Goal: Information Seeking & Learning: Find specific page/section

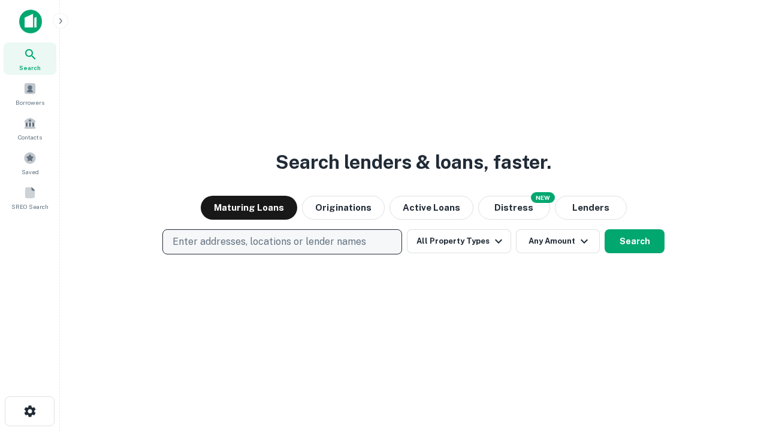
click at [282, 242] on p "Enter addresses, locations or lender names" at bounding box center [270, 242] width 194 height 14
type input "**********"
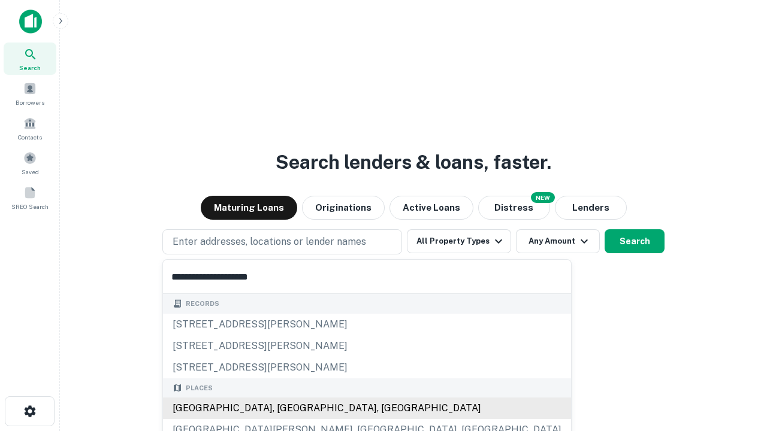
click at [286, 409] on div "[GEOGRAPHIC_DATA], [GEOGRAPHIC_DATA], [GEOGRAPHIC_DATA]" at bounding box center [367, 409] width 408 height 22
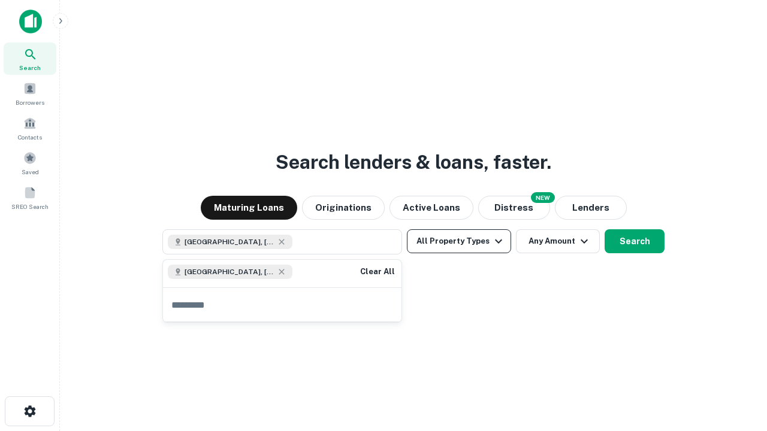
click at [459, 241] on button "All Property Types" at bounding box center [459, 241] width 104 height 24
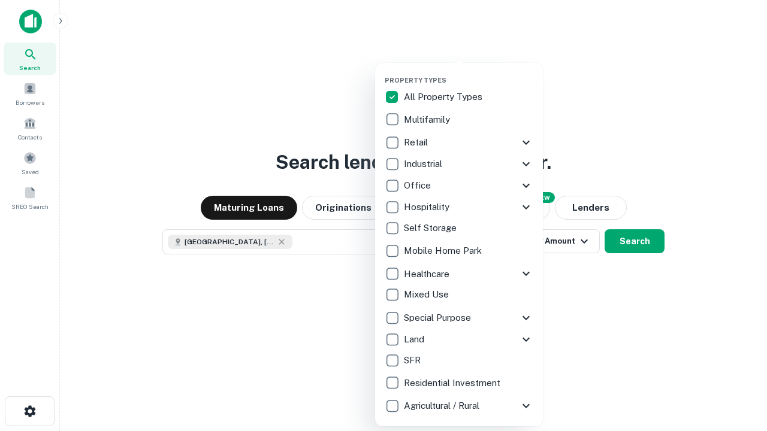
click at [469, 73] on button "button" at bounding box center [469, 73] width 168 height 1
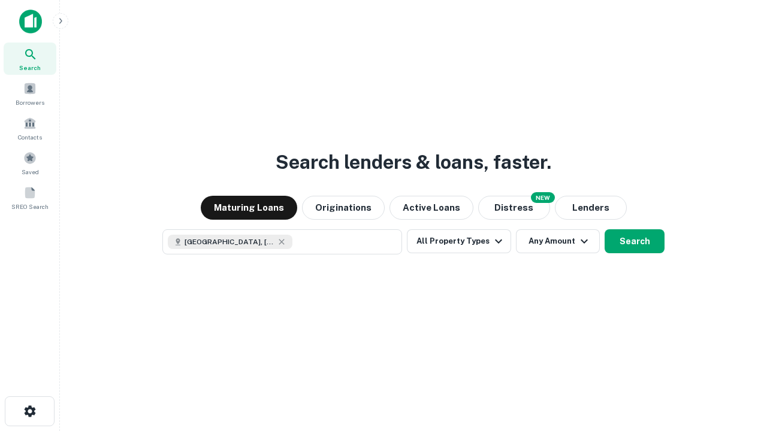
scroll to position [19, 0]
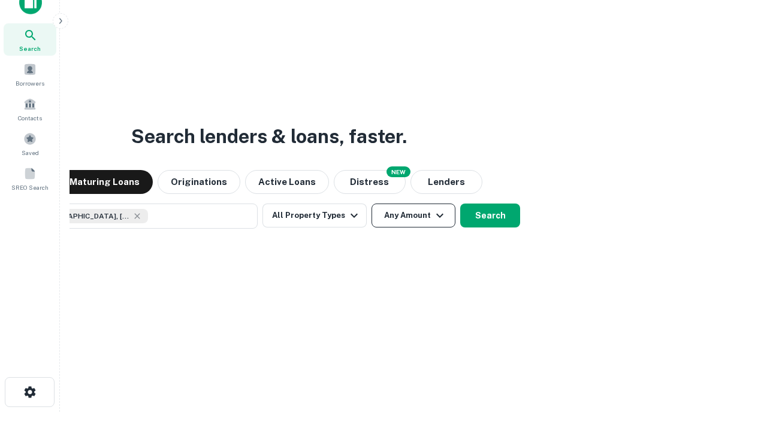
click at [372, 204] on button "Any Amount" at bounding box center [414, 216] width 84 height 24
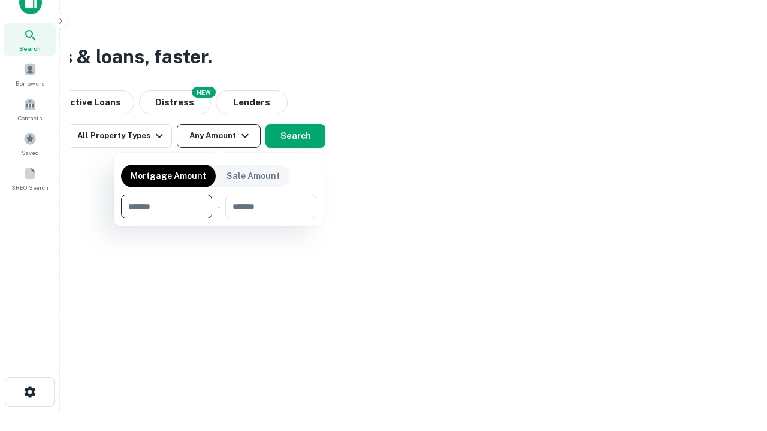
type input "*******"
click at [219, 219] on button "button" at bounding box center [218, 219] width 195 height 1
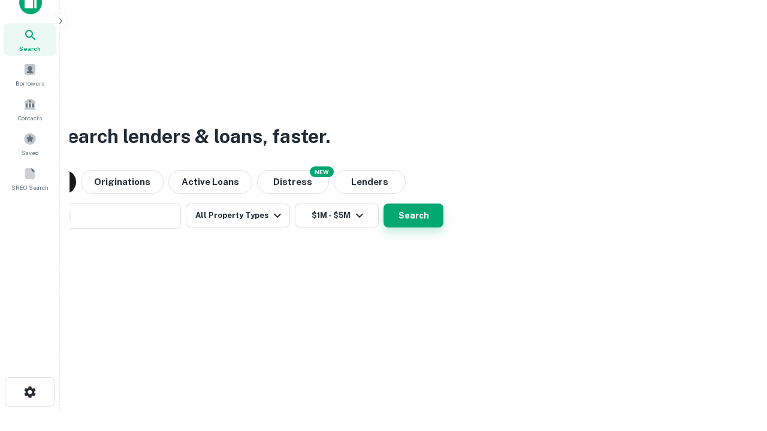
click at [383, 204] on button "Search" at bounding box center [413, 216] width 60 height 24
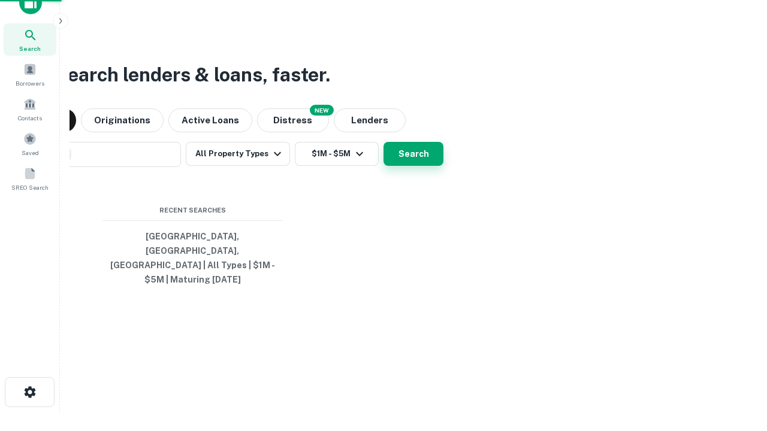
scroll to position [39, 339]
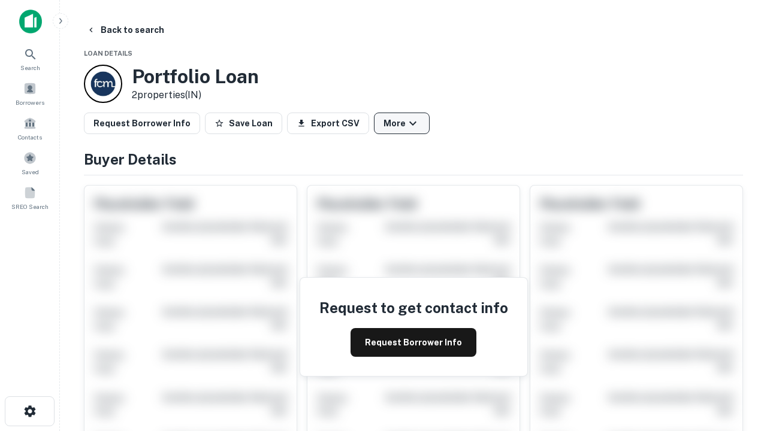
click at [401, 123] on button "More" at bounding box center [402, 124] width 56 height 22
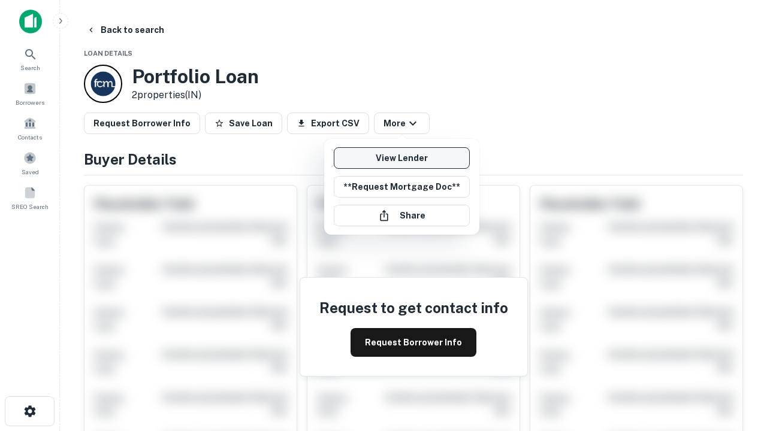
click at [401, 158] on link "View Lender" at bounding box center [402, 158] width 136 height 22
